Goal: Transaction & Acquisition: Purchase product/service

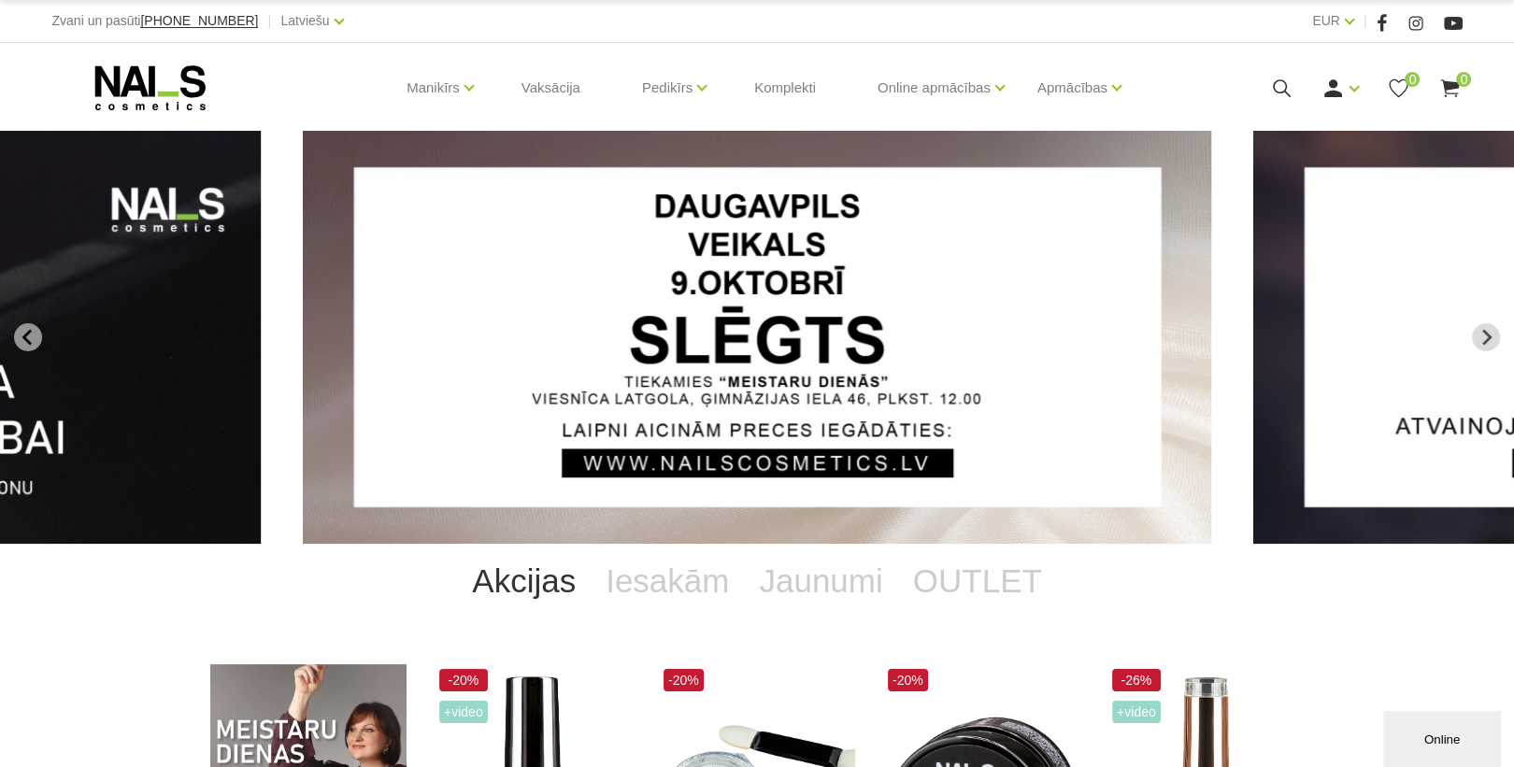
click at [1277, 82] on icon at bounding box center [1281, 88] width 23 height 23
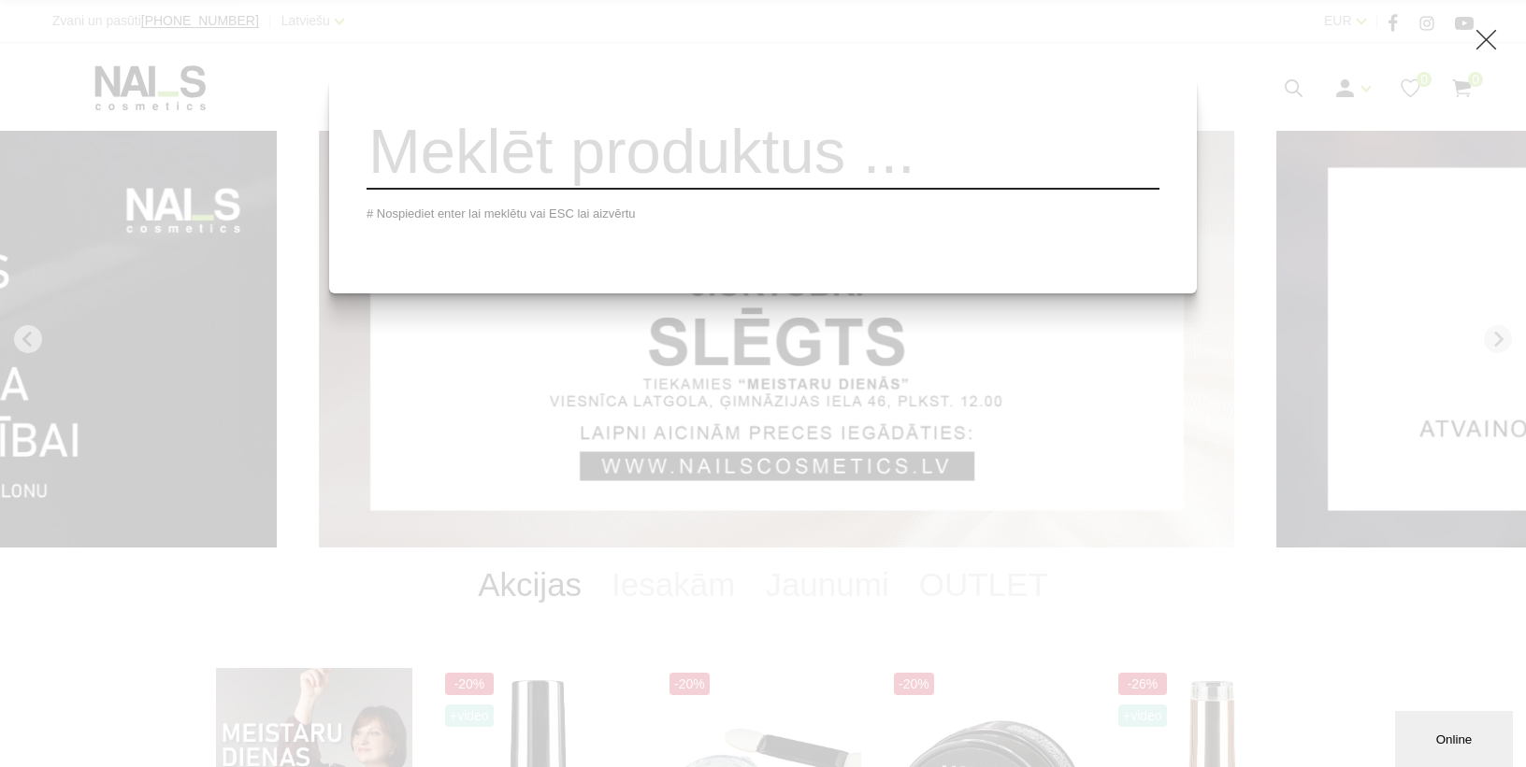
click at [846, 187] on input "search" at bounding box center [762, 152] width 793 height 76
type input "č"
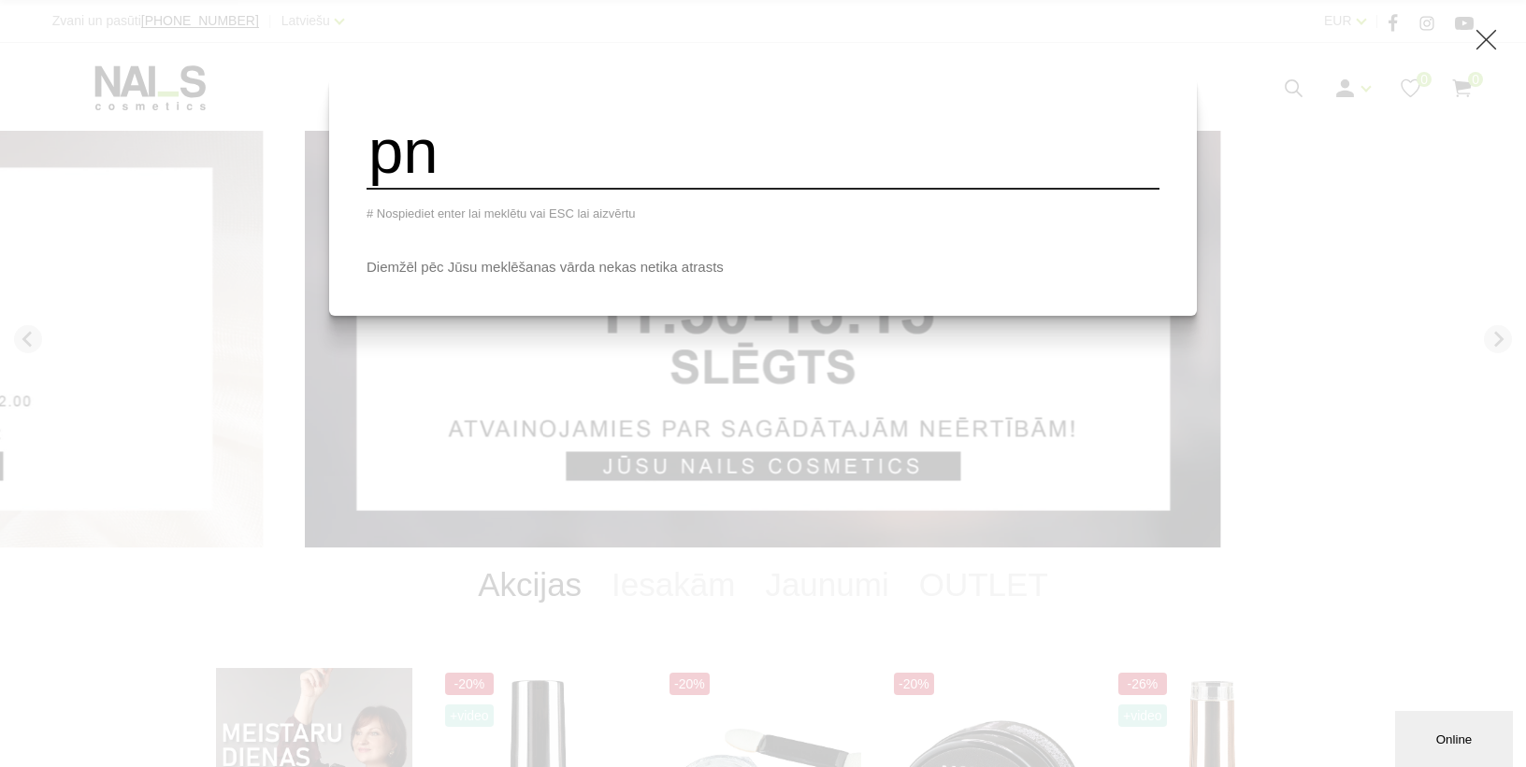
type input "p"
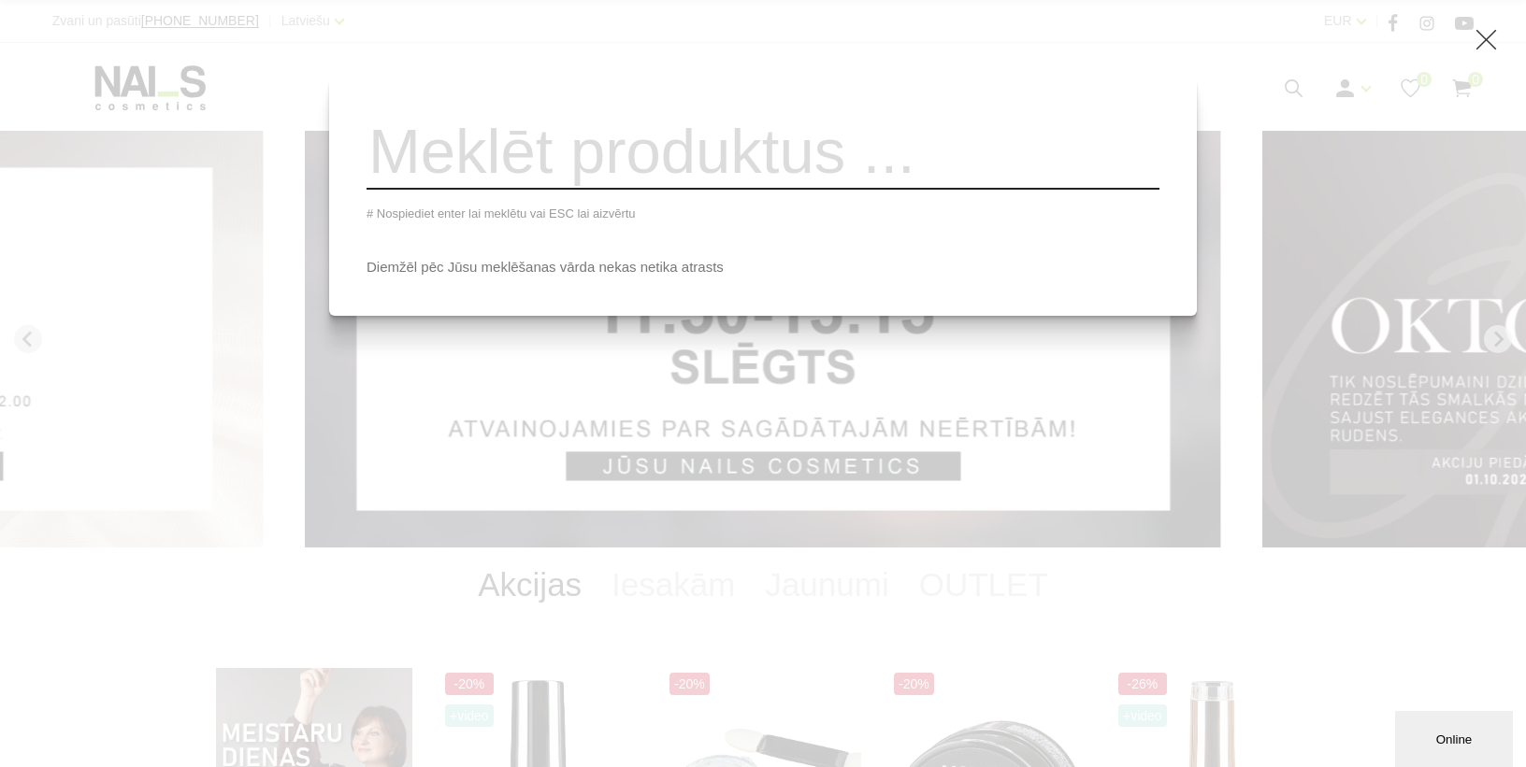
click at [623, 190] on input "search" at bounding box center [762, 152] width 793 height 76
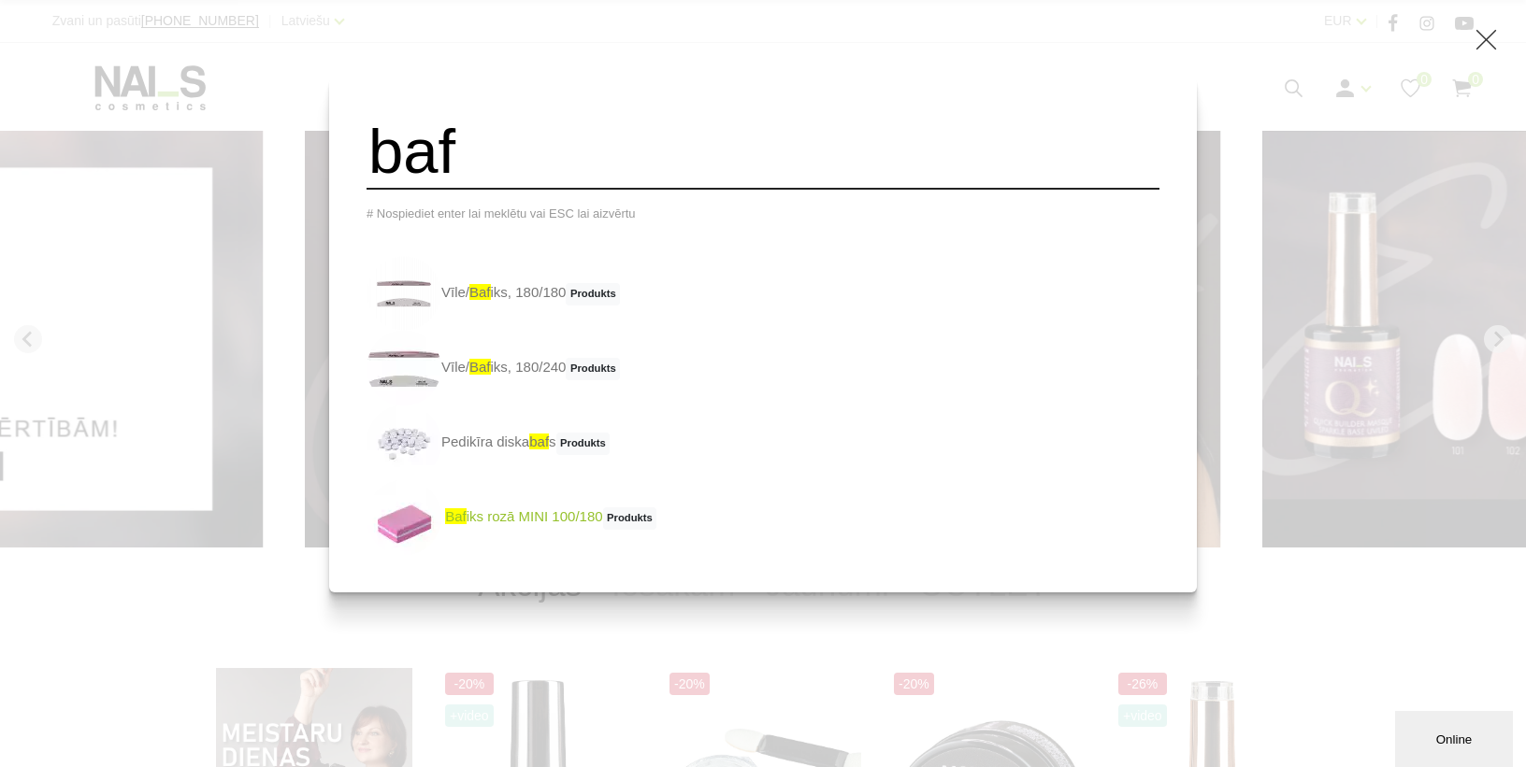
type input "baf"
click at [535, 523] on link "baf iks rozā MINI 100/180 Produkts" at bounding box center [511, 517] width 290 height 75
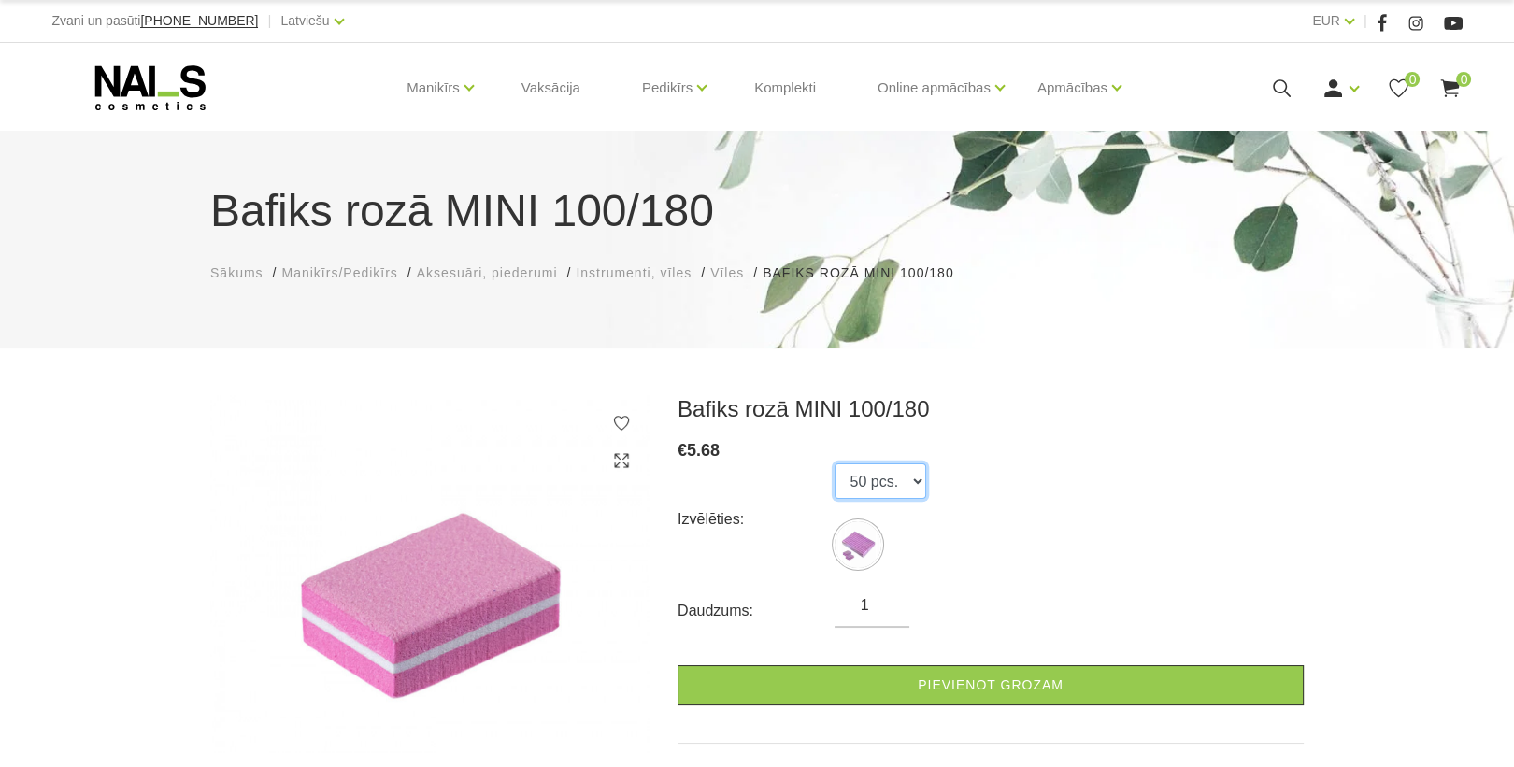
click at [910, 482] on select "50 pcs." at bounding box center [881, 482] width 92 height 36
drag, startPoint x: 988, startPoint y: 493, endPoint x: 985, endPoint y: 533, distance: 40.3
click at [988, 494] on div "Izvēlēties: 50 pcs." at bounding box center [991, 520] width 626 height 112
click at [904, 488] on select "50 pcs." at bounding box center [881, 482] width 92 height 36
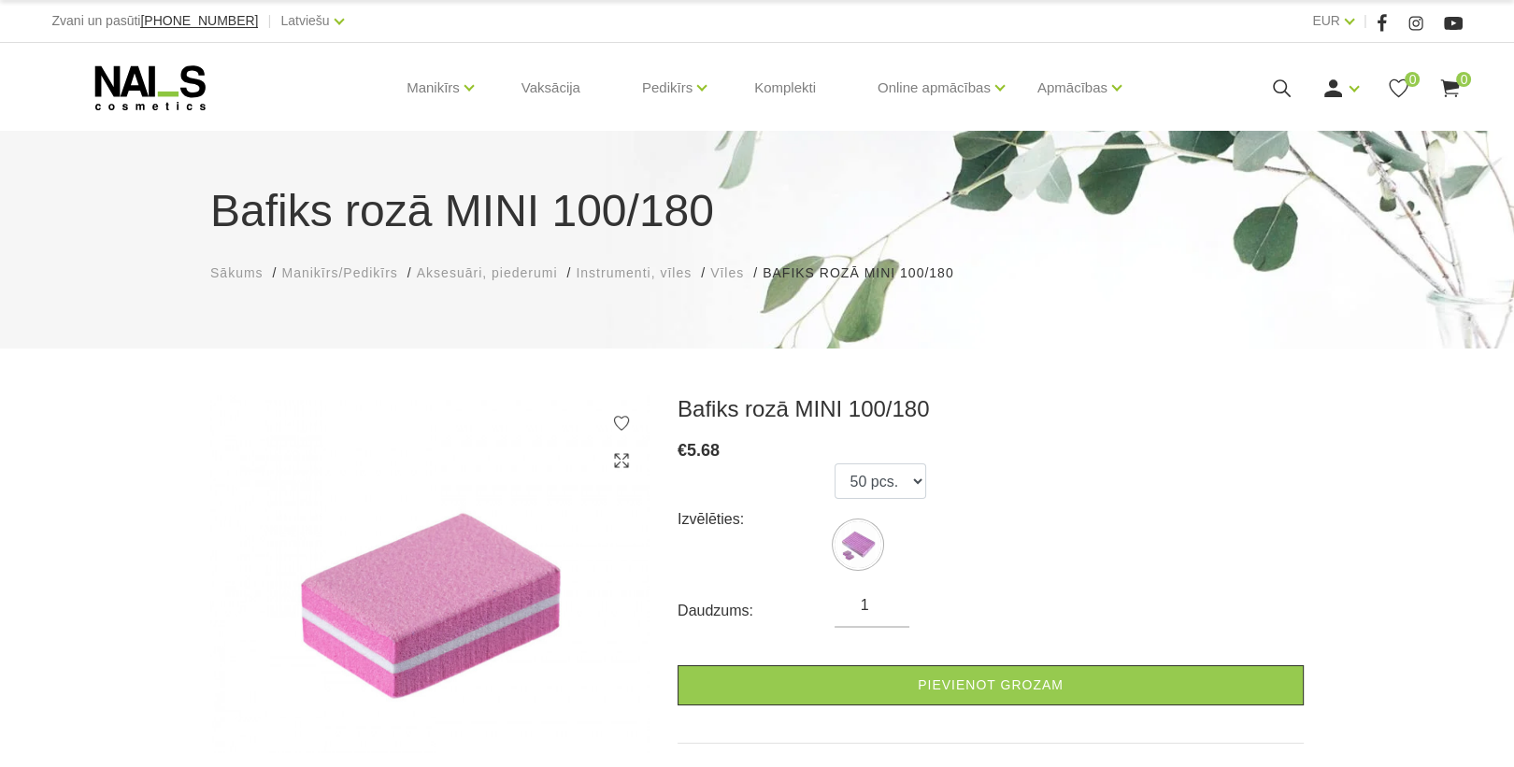
click at [987, 506] on div "Izvēlēties: 50 pcs." at bounding box center [991, 520] width 626 height 112
click at [1287, 83] on icon at bounding box center [1281, 88] width 23 height 23
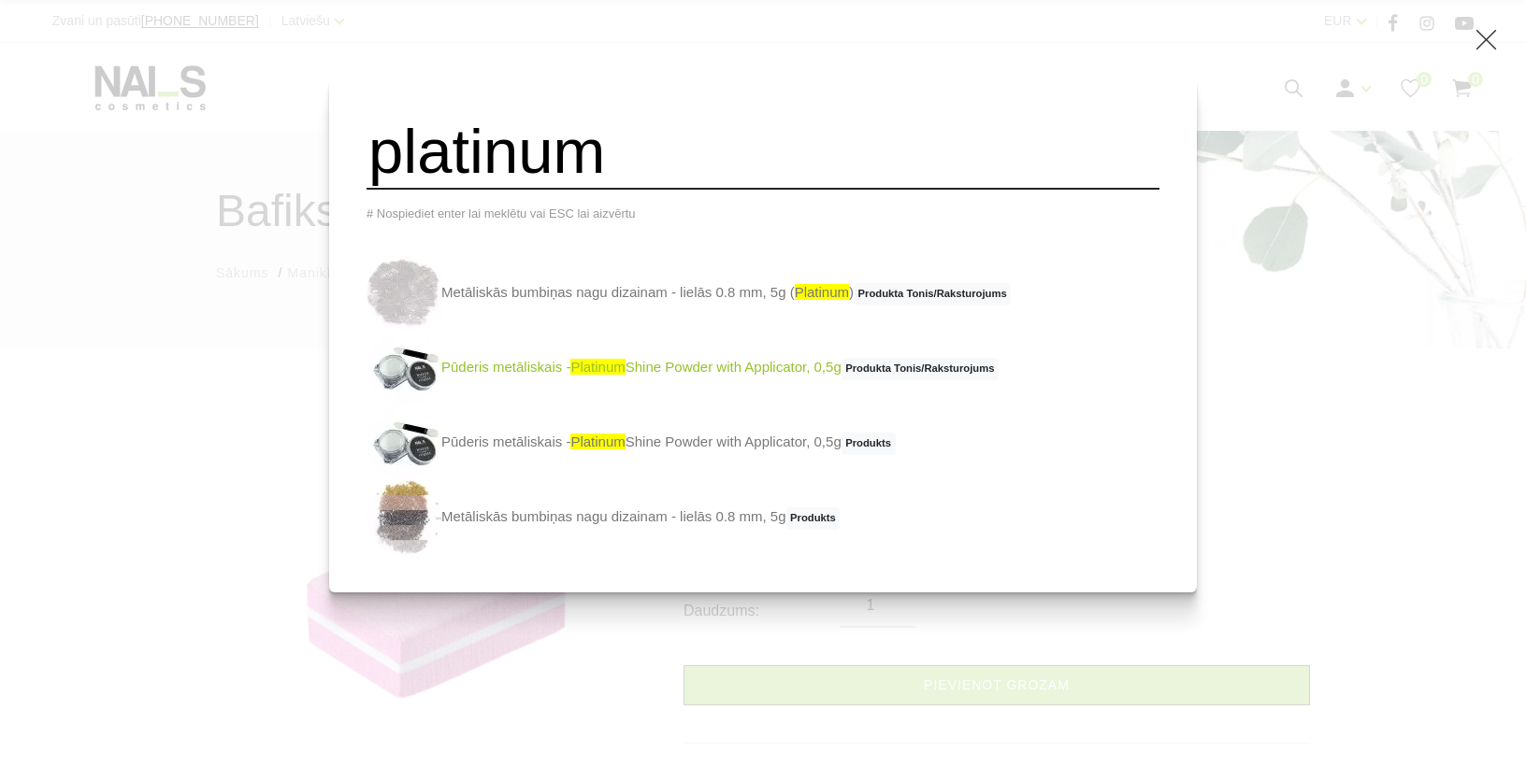
type input "platinum"
click at [769, 380] on link "Pūderis metāliskais - platinum Shine Powder with Applicator, 0,5g Produkta Toni…" at bounding box center [682, 368] width 632 height 75
click at [703, 452] on link "Pūderis metāliskais - platinum Shine Powder with Applicator, 0,5g Produkts" at bounding box center [630, 443] width 529 height 75
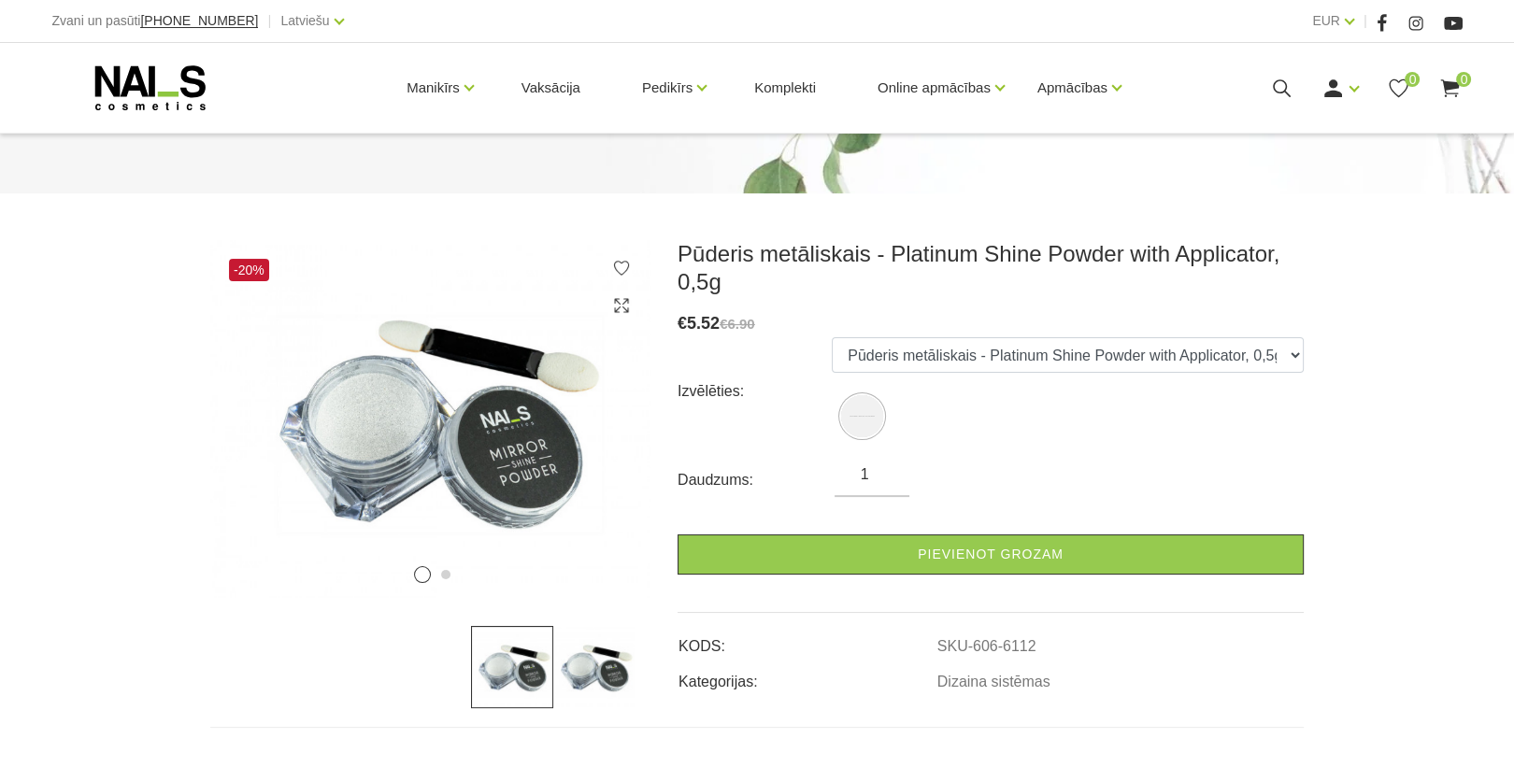
scroll to position [224, 0]
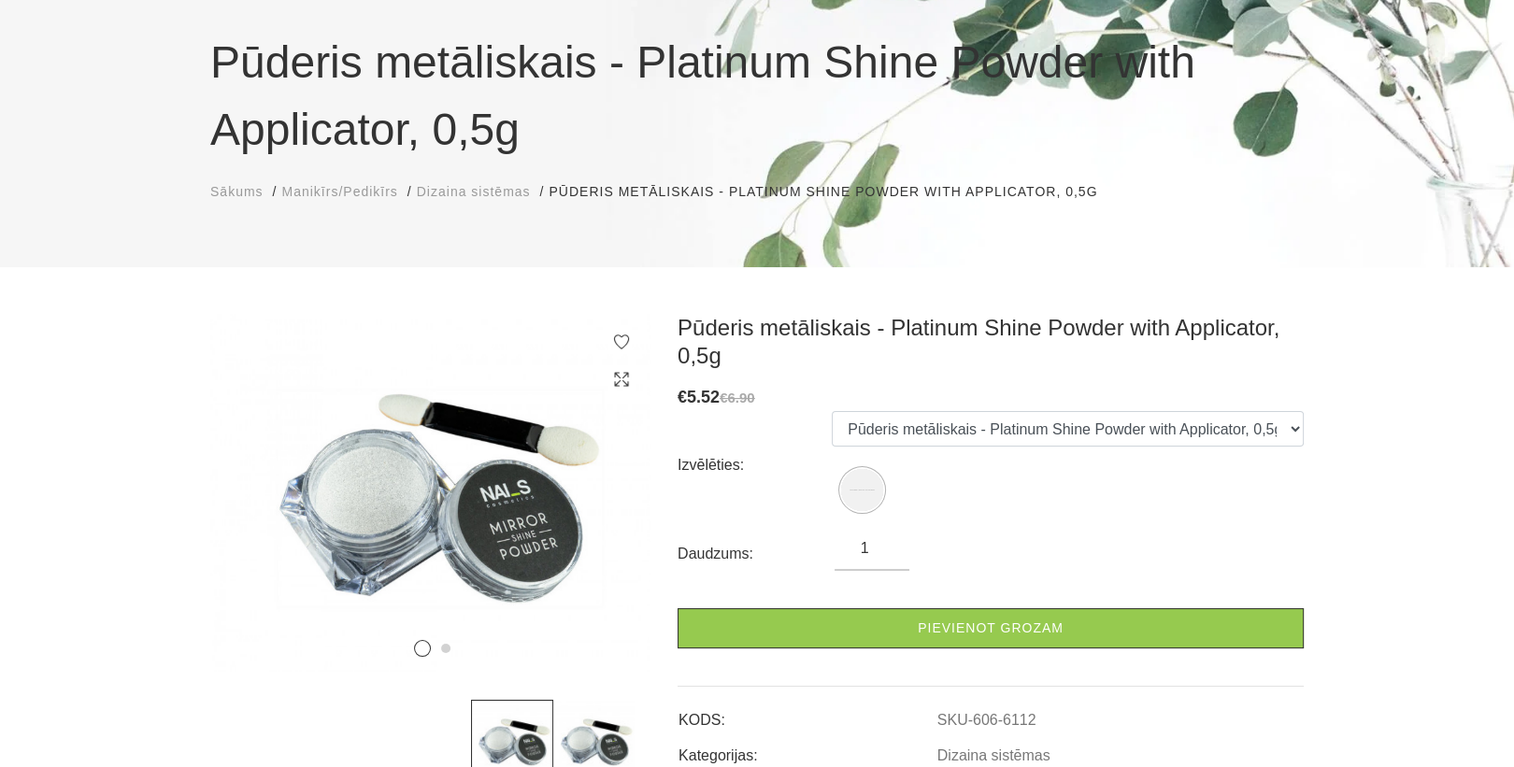
scroll to position [150, 0]
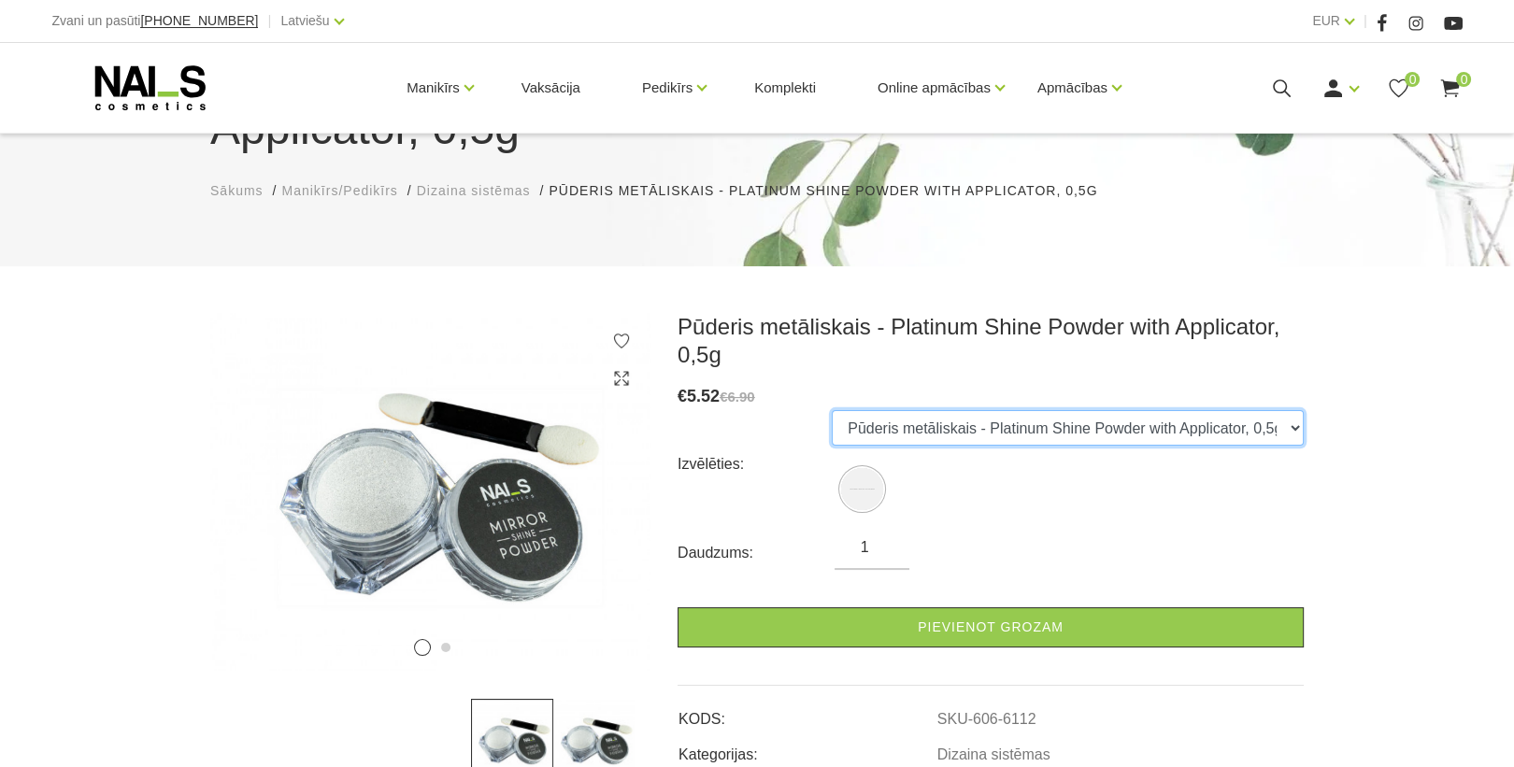
click at [1197, 428] on select "Pūderis metāliskais - Platinum Shine Powder with Applicator, 0,5g" at bounding box center [1068, 428] width 472 height 36
click at [833, 410] on select "Pūderis metāliskais - Platinum Shine Powder with Applicator, 0,5g" at bounding box center [1068, 428] width 472 height 36
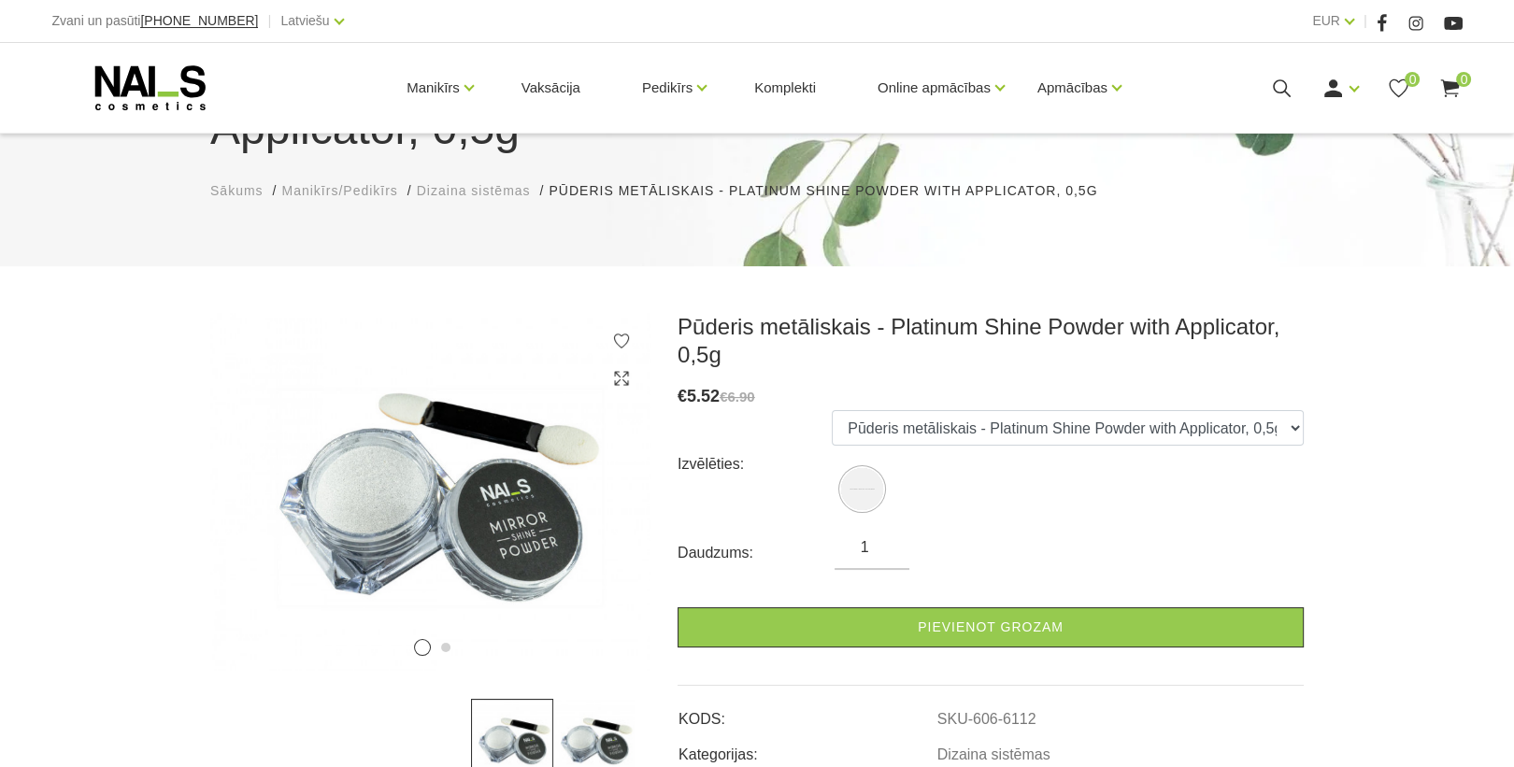
click at [1123, 499] on ul "Pūderis metāliskais - Platinum Shine Powder with Applicator, 0,5g" at bounding box center [1068, 464] width 472 height 108
